Goal: Task Accomplishment & Management: Use online tool/utility

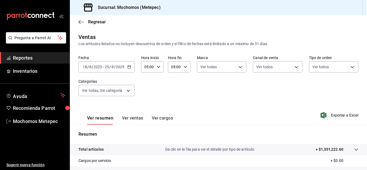
scroll to position [48, 0]
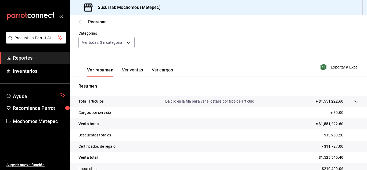
click at [129, 69] on button "Ver ventas" at bounding box center [132, 71] width 21 height 9
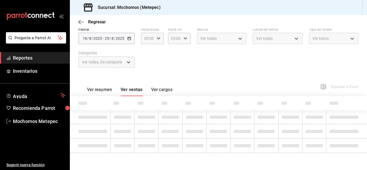
scroll to position [28, 0]
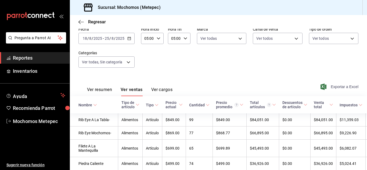
click at [341, 87] on span "Exportar a Excel" at bounding box center [340, 87] width 37 height 6
click at [110, 89] on button "Ver resumen" at bounding box center [99, 91] width 25 height 9
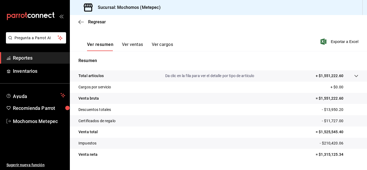
scroll to position [74, 0]
click at [134, 43] on button "Ver ventas" at bounding box center [132, 46] width 21 height 9
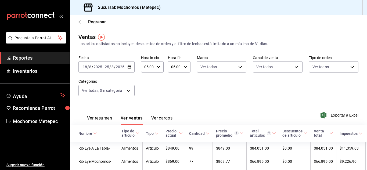
click at [121, 67] on input "2025" at bounding box center [119, 67] width 9 height 4
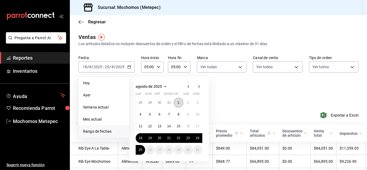
click at [180, 104] on button "1" at bounding box center [178, 103] width 9 height 10
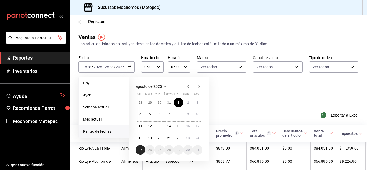
click at [144, 150] on button "25" at bounding box center [140, 150] width 9 height 10
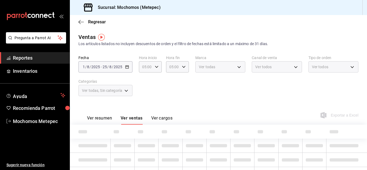
click at [241, 68] on div "Ver todas" at bounding box center [220, 66] width 50 height 11
click at [236, 64] on div "Ver todas" at bounding box center [220, 66] width 50 height 11
click at [104, 118] on button "Ver resumen" at bounding box center [99, 119] width 25 height 9
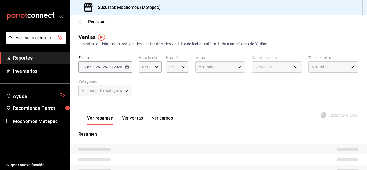
click at [167, 94] on div "Fecha [DATE] [DATE] - [DATE] [DATE] Hora inicio 05:00 Hora inicio Hora fin 05:0…" at bounding box center [218, 78] width 280 height 47
click at [155, 63] on div "05:00 Hora inicio" at bounding box center [150, 66] width 23 height 11
click at [145, 81] on span "05" at bounding box center [144, 80] width 3 height 4
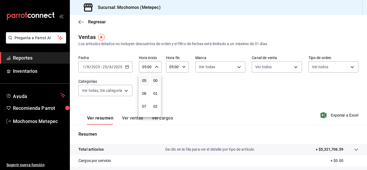
click at [184, 70] on div at bounding box center [183, 85] width 367 height 170
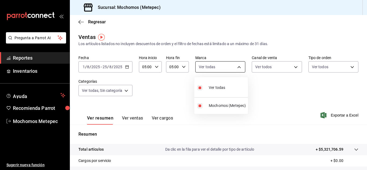
click at [231, 65] on body "Pregunta a Parrot AI Reportes Inventarios Ayuda Recomienda Parrot Mochomos Mete…" at bounding box center [183, 85] width 367 height 170
click at [295, 64] on div at bounding box center [183, 85] width 367 height 170
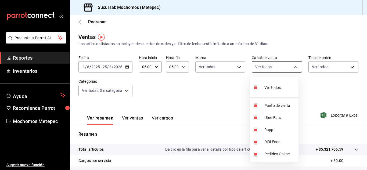
click at [286, 68] on body "Pregunta a Parrot AI Reportes Inventarios Ayuda Recomienda Parrot Mochomos Mete…" at bounding box center [183, 85] width 367 height 170
click at [286, 68] on div at bounding box center [183, 85] width 367 height 170
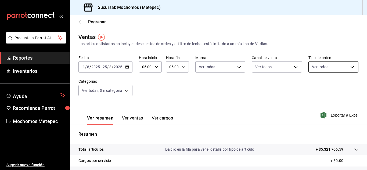
click at [348, 67] on body "Pregunta a Parrot AI Reportes Inventarios Ayuda Recomienda Parrot Mochomos Mete…" at bounding box center [183, 85] width 367 height 170
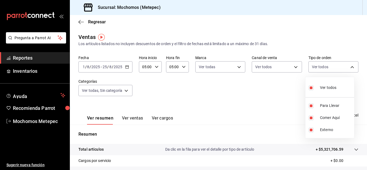
click at [126, 91] on div at bounding box center [183, 85] width 367 height 170
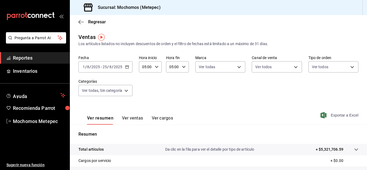
click at [336, 116] on span "Exportar a Excel" at bounding box center [340, 115] width 37 height 6
click at [81, 21] on icon "button" at bounding box center [80, 22] width 5 height 5
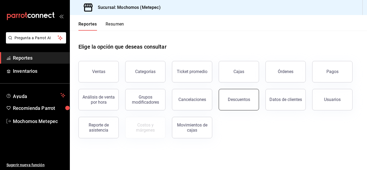
click at [221, 96] on button "Descuentos" at bounding box center [239, 99] width 40 height 21
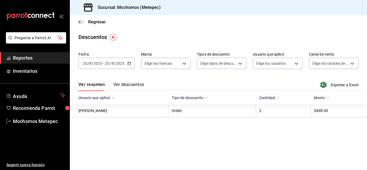
click at [120, 64] on input "2025" at bounding box center [119, 63] width 9 height 4
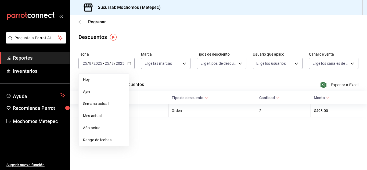
click at [103, 118] on span "Mes actual" at bounding box center [104, 116] width 42 height 6
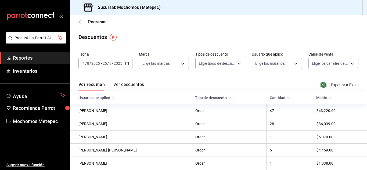
click at [127, 63] on \(Stroke\) "button" at bounding box center [126, 63] width 3 height 0
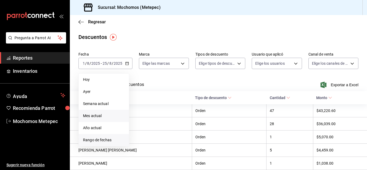
click at [107, 143] on li "Rango de fechas" at bounding box center [104, 140] width 50 height 12
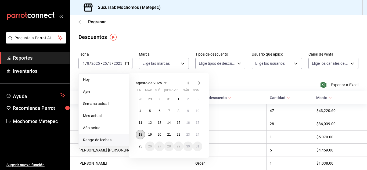
click at [143, 133] on button "18" at bounding box center [140, 135] width 9 height 10
click at [143, 145] on button "25" at bounding box center [140, 147] width 9 height 10
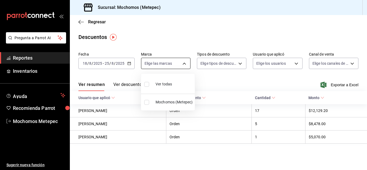
click at [185, 64] on body "Pregunta a Parrot AI Reportes Inventarios Ayuda Recomienda Parrot Mochomos Mete…" at bounding box center [183, 85] width 367 height 170
click at [145, 85] on input "checkbox" at bounding box center [146, 84] width 5 height 5
checkbox input "true"
type input "2365f74e-aa6b-4392-bdf2-72765591bddf"
checkbox input "true"
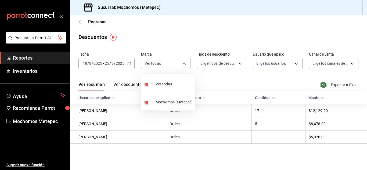
click at [241, 60] on div at bounding box center [183, 85] width 367 height 170
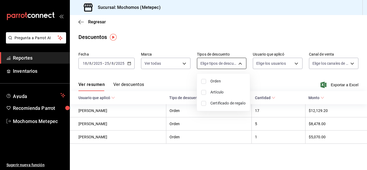
click at [241, 61] on body "Pregunta a Parrot AI Reportes Inventarios Ayuda Recomienda Parrot Mochomos Mete…" at bounding box center [183, 85] width 367 height 170
click at [202, 81] on input "checkbox" at bounding box center [203, 81] width 5 height 5
checkbox input "true"
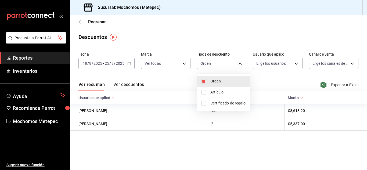
click at [201, 89] on li "Artículo" at bounding box center [223, 92] width 53 height 11
type input "ORDER,ORDER_ITEM"
checkbox input "true"
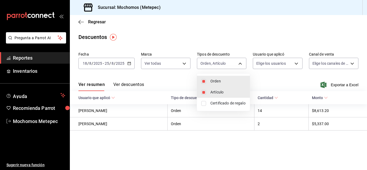
click at [202, 102] on input "checkbox" at bounding box center [203, 103] width 5 height 5
checkbox input "true"
type input "ORDER,ORDER_ITEM,CARD_REWARD"
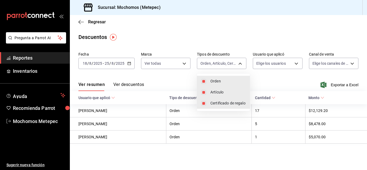
click at [297, 65] on div at bounding box center [183, 85] width 367 height 170
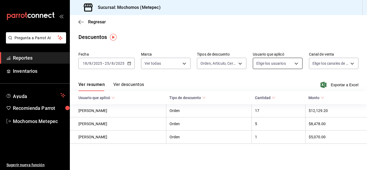
click at [297, 63] on body "Pregunta a Parrot AI Reportes Inventarios Ayuda Recomienda Parrot Mochomos Mete…" at bounding box center [183, 85] width 367 height 170
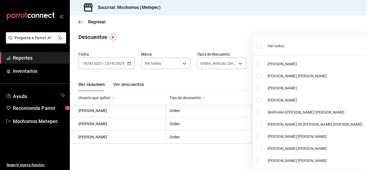
click at [257, 47] on input "checkbox" at bounding box center [258, 46] width 5 height 5
checkbox input "true"
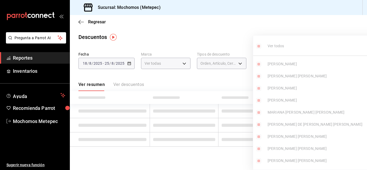
type input "418a12c8-821a-463c-b34b-cd55b362b414,467feb36-073b-4207-8b89-0e764e67df31,25cab…"
checkbox input "true"
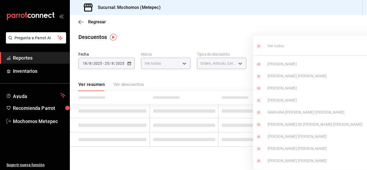
checkbox input "true"
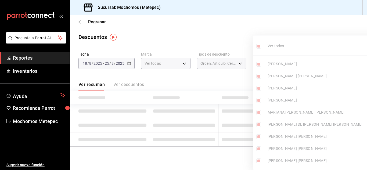
checkbox input "true"
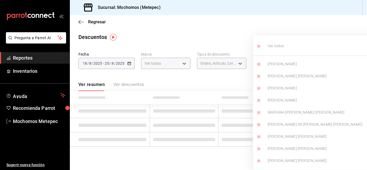
checkbox input "true"
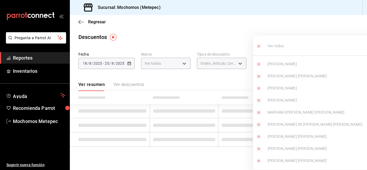
checkbox input "true"
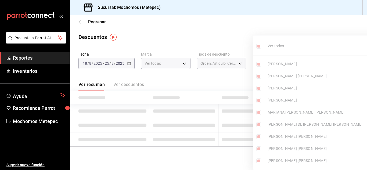
checkbox input "true"
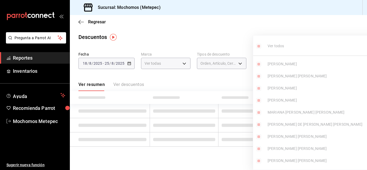
checkbox input "true"
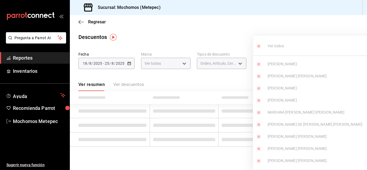
checkbox input "true"
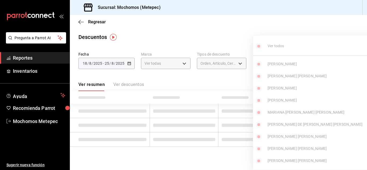
checkbox input "true"
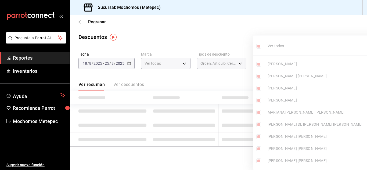
checkbox input "true"
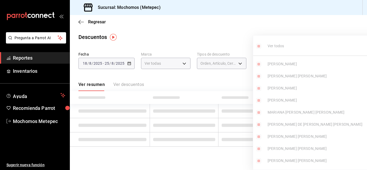
checkbox input "true"
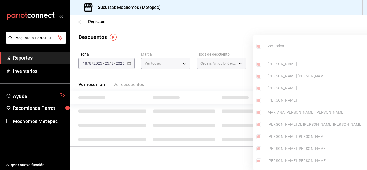
checkbox input "true"
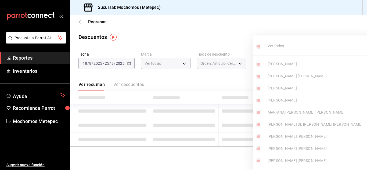
checkbox input "true"
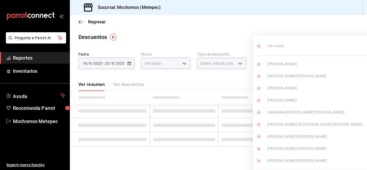
checkbox input "true"
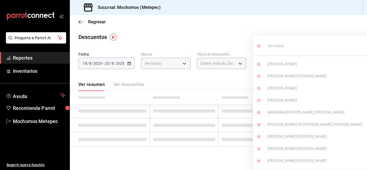
checkbox input "true"
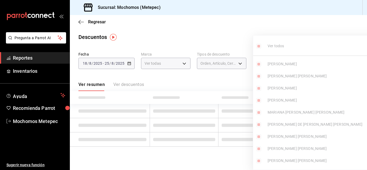
checkbox input "true"
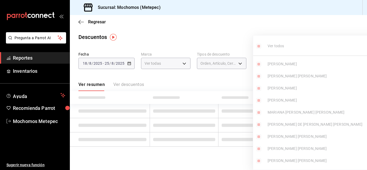
checkbox input "true"
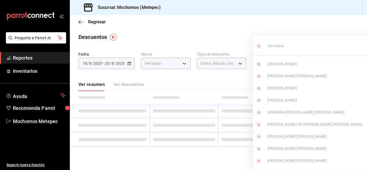
checkbox input "true"
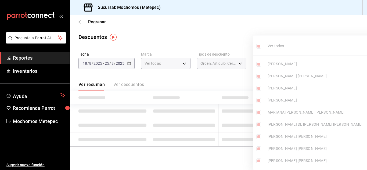
checkbox input "true"
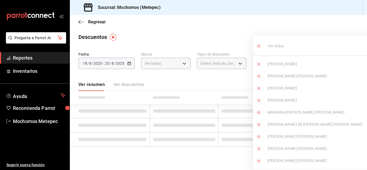
checkbox input "true"
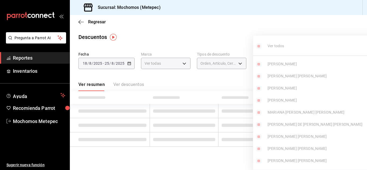
checkbox input "true"
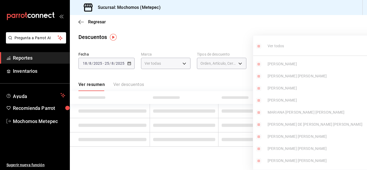
checkbox input "true"
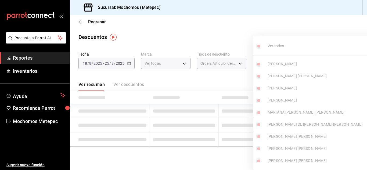
checkbox input "true"
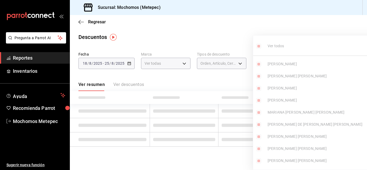
checkbox input "true"
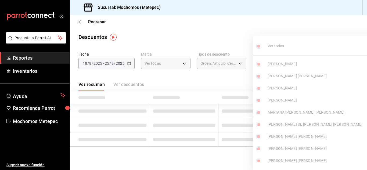
checkbox input "true"
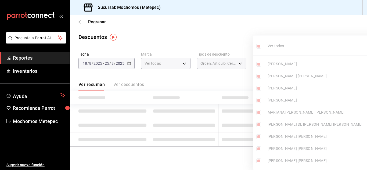
checkbox input "true"
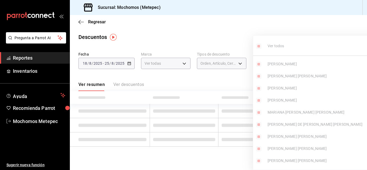
checkbox input "true"
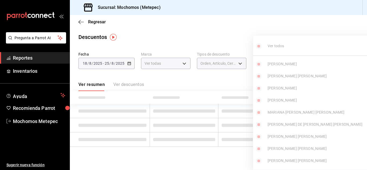
checkbox input "true"
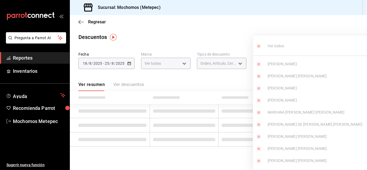
checkbox input "true"
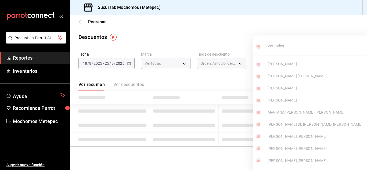
checkbox input "true"
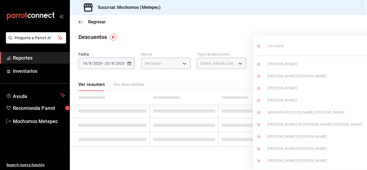
checkbox input "true"
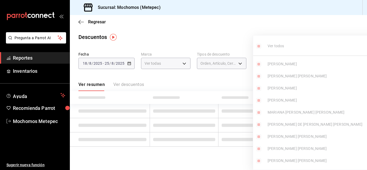
checkbox input "true"
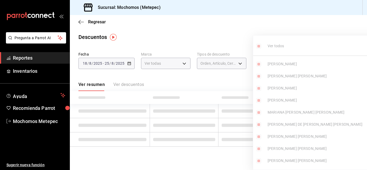
checkbox input "true"
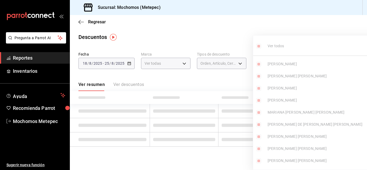
checkbox input "true"
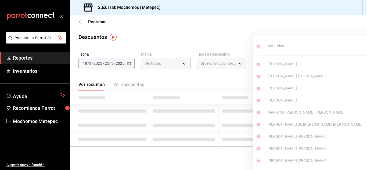
checkbox input "true"
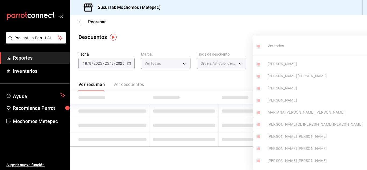
checkbox input "true"
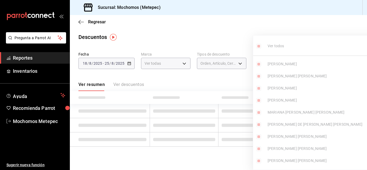
checkbox input "true"
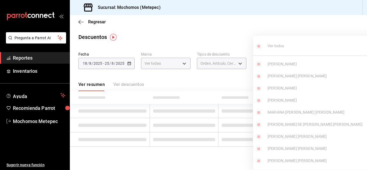
checkbox input "true"
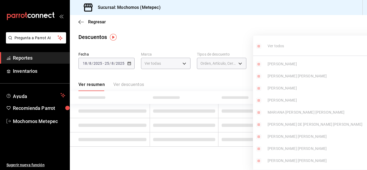
checkbox input "true"
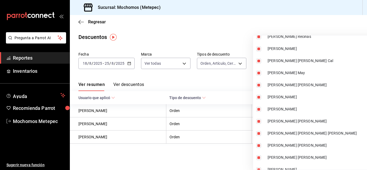
scroll to position [4706, 0]
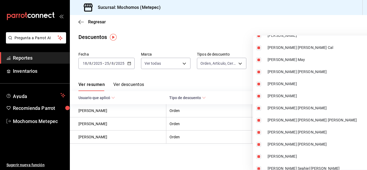
click at [233, 31] on div at bounding box center [183, 85] width 367 height 170
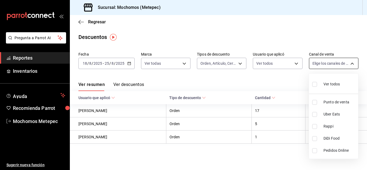
click at [351, 65] on body "Pregunta a Parrot AI Reportes Inventarios Ayuda Recomienda Parrot Mochomos Mete…" at bounding box center [183, 85] width 367 height 170
click at [316, 85] on input "checkbox" at bounding box center [314, 84] width 5 height 5
click at [194, 77] on div at bounding box center [183, 85] width 367 height 170
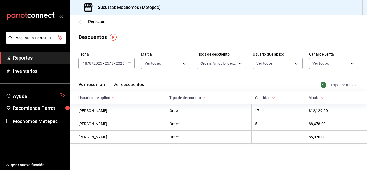
click at [346, 86] on span "Exportar a Excel" at bounding box center [340, 85] width 37 height 6
click at [130, 64] on icon "button" at bounding box center [129, 64] width 4 height 4
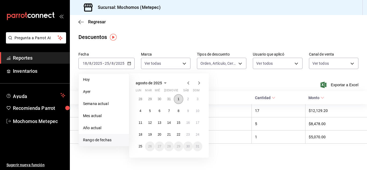
click at [181, 102] on button "1" at bounding box center [178, 99] width 9 height 10
click at [141, 146] on abbr "25" at bounding box center [140, 147] width 3 height 4
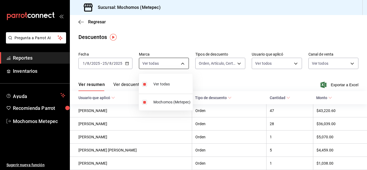
click at [182, 64] on body "Pregunta a Parrot AI Reportes Inventarios Ayuda Recomienda Parrot Mochomos Mete…" at bounding box center [183, 85] width 367 height 170
click at [237, 64] on div at bounding box center [183, 85] width 367 height 170
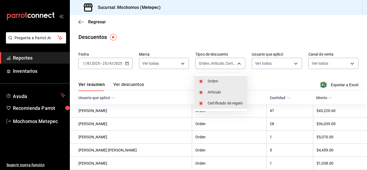
click at [237, 64] on body "Pregunta a Parrot AI Reportes Inventarios Ayuda Recomienda Parrot Mochomos Mete…" at bounding box center [183, 85] width 367 height 170
click at [293, 63] on div at bounding box center [183, 85] width 367 height 170
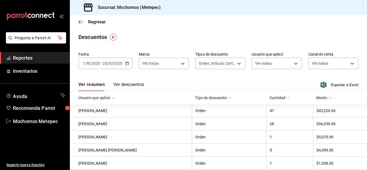
click at [293, 63] on body "Pregunta a Parrot AI Reportes Inventarios Ayuda Recomienda Parrot Mochomos Mete…" at bounding box center [183, 85] width 367 height 170
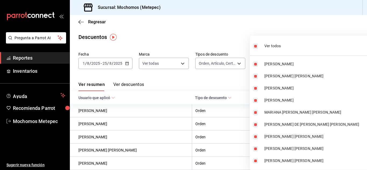
click at [257, 31] on div at bounding box center [183, 85] width 367 height 170
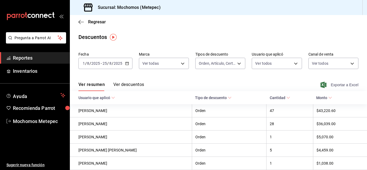
click at [331, 85] on span "Exportar a Excel" at bounding box center [340, 85] width 37 height 6
click at [214, 33] on div "Descuentos" at bounding box center [218, 37] width 297 height 8
click at [126, 83] on button "Ver descuentos" at bounding box center [128, 86] width 31 height 9
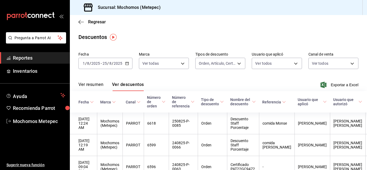
click at [91, 83] on button "Ver resumen" at bounding box center [90, 86] width 25 height 9
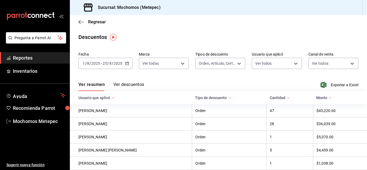
click at [119, 64] on input "2025" at bounding box center [117, 63] width 9 height 4
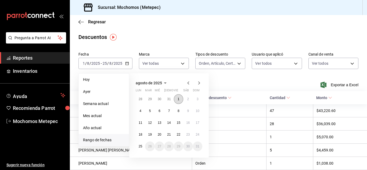
click at [177, 98] on button "1" at bounding box center [178, 99] width 9 height 10
click at [141, 147] on abbr "25" at bounding box center [140, 147] width 3 height 4
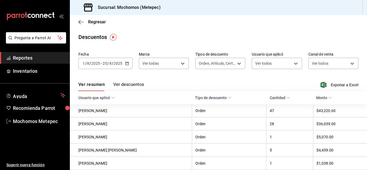
click at [45, 54] on link "Reportes" at bounding box center [35, 58] width 70 height 12
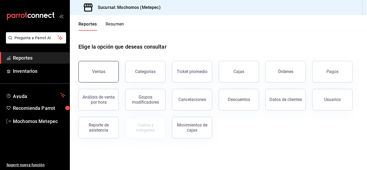
click at [100, 75] on button "Ventas" at bounding box center [98, 71] width 40 height 21
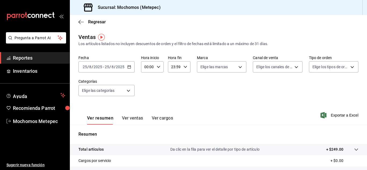
click at [130, 70] on div "[DATE] [DATE] - [DATE] [DATE]" at bounding box center [106, 66] width 56 height 11
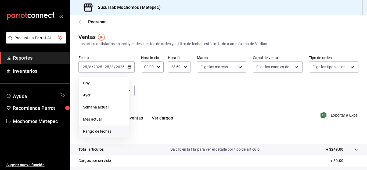
click at [108, 131] on span "Rango de fechas" at bounding box center [104, 132] width 42 height 6
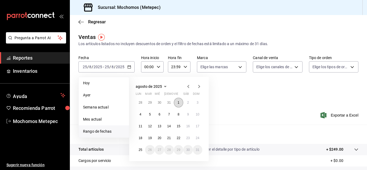
click at [179, 104] on button "1" at bounding box center [178, 103] width 9 height 10
click at [142, 150] on abbr "25" at bounding box center [140, 150] width 3 height 4
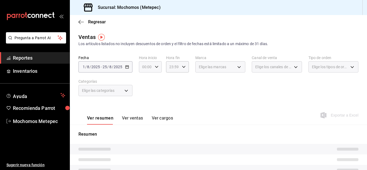
click at [155, 68] on icon "button" at bounding box center [157, 67] width 4 height 4
click at [145, 114] on span "05" at bounding box center [144, 113] width 3 height 4
click at [183, 68] on div at bounding box center [183, 85] width 367 height 170
click at [182, 67] on icon "button" at bounding box center [184, 67] width 4 height 4
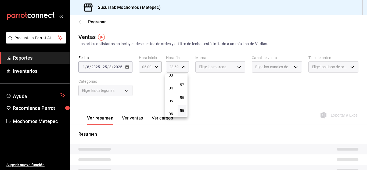
scroll to position [46, 0]
drag, startPoint x: 171, startPoint y: 98, endPoint x: 184, endPoint y: 86, distance: 18.1
click at [184, 86] on div "00 01 02 03 04 05 06 07 08 09 10 11 12 13 14 15 16 17 18 19 20 21 22 23 00 01 0…" at bounding box center [176, 95] width 22 height 43
click at [172, 96] on button "05" at bounding box center [170, 98] width 9 height 11
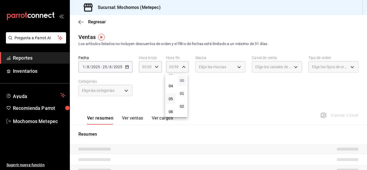
click at [183, 81] on span "00" at bounding box center [182, 80] width 3 height 4
click at [240, 67] on div at bounding box center [183, 85] width 367 height 170
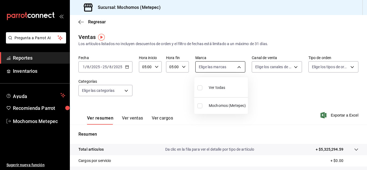
click at [238, 66] on body "Pregunta a Parrot AI Reportes Inventarios Ayuda Recomienda Parrot Mochomos Mete…" at bounding box center [183, 85] width 367 height 170
click at [197, 87] on li "Ver todas" at bounding box center [221, 87] width 54 height 16
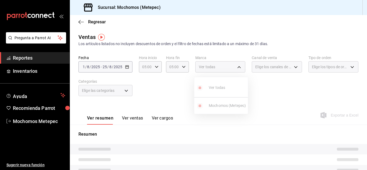
click at [293, 67] on div at bounding box center [183, 85] width 367 height 170
click at [293, 67] on div "Elige los canales de venta" at bounding box center [277, 66] width 50 height 11
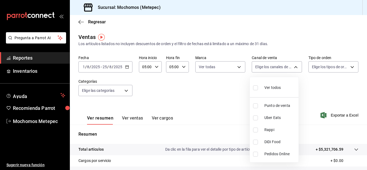
click at [293, 67] on body "Pregunta a Parrot AI Reportes Inventarios Ayuda Recomienda Parrot Mochomos Mete…" at bounding box center [183, 85] width 367 height 170
click at [254, 88] on input "checkbox" at bounding box center [255, 87] width 5 height 5
click at [348, 68] on div at bounding box center [183, 85] width 367 height 170
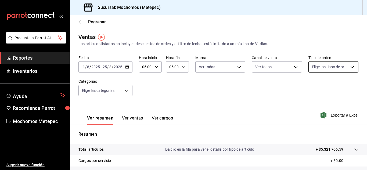
click at [348, 68] on body "Pregunta a Parrot AI Reportes Inventarios Ayuda Recomienda Parrot Mochomos Mete…" at bounding box center [183, 85] width 367 height 170
click at [310, 88] on input "checkbox" at bounding box center [311, 87] width 5 height 5
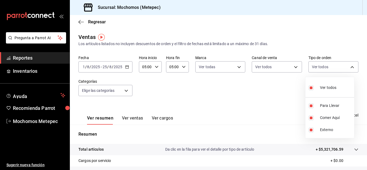
drag, startPoint x: 366, startPoint y: 104, endPoint x: 365, endPoint y: 123, distance: 18.8
click at [365, 123] on div at bounding box center [183, 85] width 367 height 170
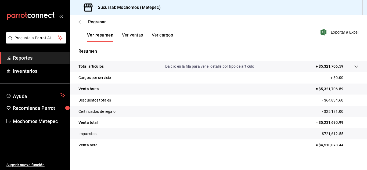
scroll to position [87, 0]
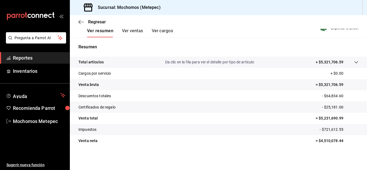
click at [53, 55] on span "Reportes" at bounding box center [39, 57] width 52 height 7
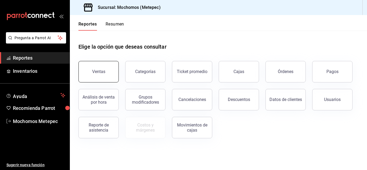
click at [102, 72] on div "Ventas" at bounding box center [98, 71] width 13 height 5
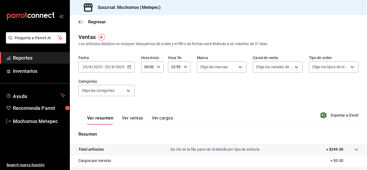
click at [130, 70] on div "[DATE] [DATE] - [DATE] [DATE]" at bounding box center [106, 66] width 56 height 11
click at [128, 67] on icon "button" at bounding box center [129, 67] width 4 height 4
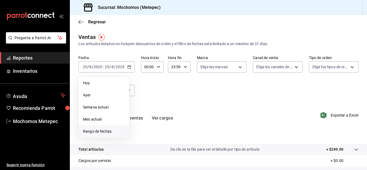
click at [109, 131] on span "Rango de fechas" at bounding box center [104, 132] width 42 height 6
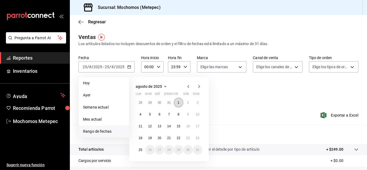
click at [180, 103] on button "1" at bounding box center [178, 103] width 9 height 10
click at [141, 151] on abbr "25" at bounding box center [140, 150] width 3 height 4
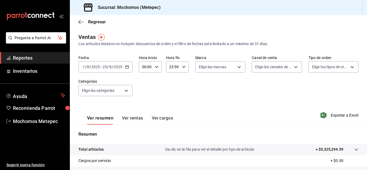
click at [155, 70] on div "00:00 Hora inicio" at bounding box center [150, 66] width 23 height 11
click at [145, 99] on span "05" at bounding box center [144, 98] width 3 height 4
click at [156, 81] on span "00" at bounding box center [155, 80] width 3 height 4
click at [185, 63] on div at bounding box center [183, 85] width 367 height 170
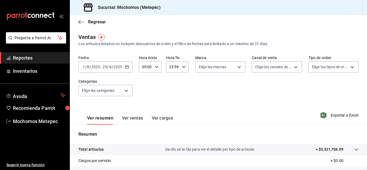
click at [185, 66] on div "23:59 Hora fin" at bounding box center [177, 66] width 23 height 11
click at [169, 78] on span "05" at bounding box center [170, 77] width 3 height 4
click at [186, 79] on button "00" at bounding box center [182, 80] width 9 height 11
click at [235, 65] on div at bounding box center [183, 85] width 367 height 170
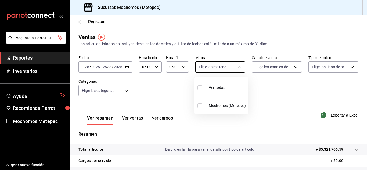
click at [237, 68] on body "Pregunta a Parrot AI Reportes Inventarios Ayuda Recomienda Parrot Mochomos Mete…" at bounding box center [183, 85] width 367 height 170
click at [201, 89] on input "checkbox" at bounding box center [199, 87] width 5 height 5
click at [292, 67] on div at bounding box center [183, 85] width 367 height 170
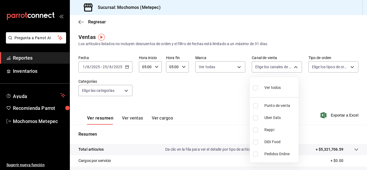
click at [292, 67] on body "Pregunta a Parrot AI Reportes Inventarios Ayuda Recomienda Parrot Mochomos Mete…" at bounding box center [183, 85] width 367 height 170
click at [256, 88] on input "checkbox" at bounding box center [255, 87] width 5 height 5
click at [348, 69] on div at bounding box center [183, 85] width 367 height 170
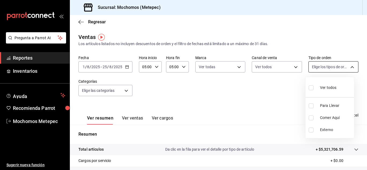
click at [348, 69] on body "Pregunta a Parrot AI Reportes Inventarios Ayuda Recomienda Parrot Mochomos Mete…" at bounding box center [183, 85] width 367 height 170
click at [312, 88] on input "checkbox" at bounding box center [311, 87] width 5 height 5
click at [271, 97] on div at bounding box center [183, 85] width 367 height 170
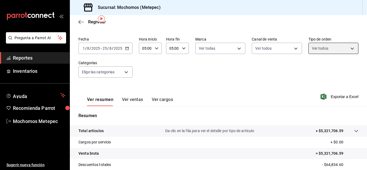
scroll to position [18, 0]
click at [340, 97] on span "Exportar a Excel" at bounding box center [340, 97] width 37 height 6
